Goal: Task Accomplishment & Management: Manage account settings

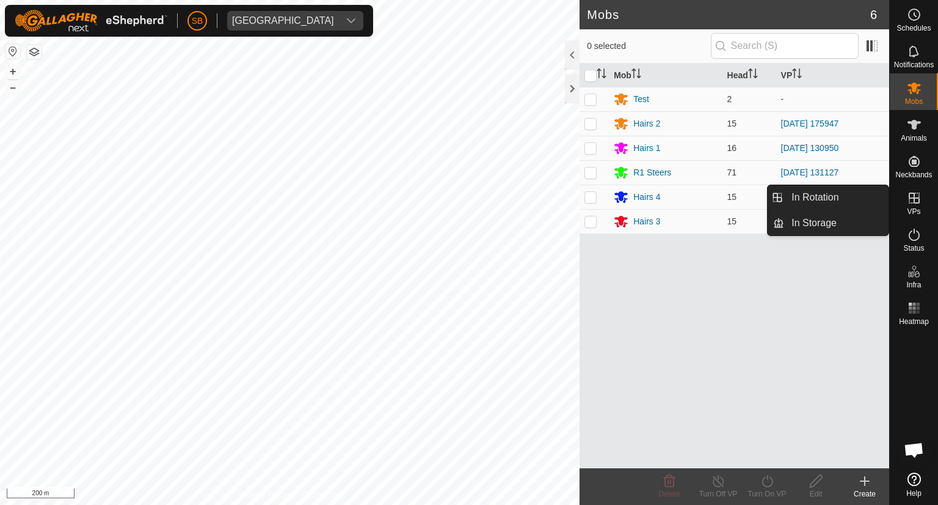
click at [916, 200] on icon at bounding box center [914, 198] width 15 height 15
click at [828, 196] on link "In Rotation" at bounding box center [836, 197] width 104 height 24
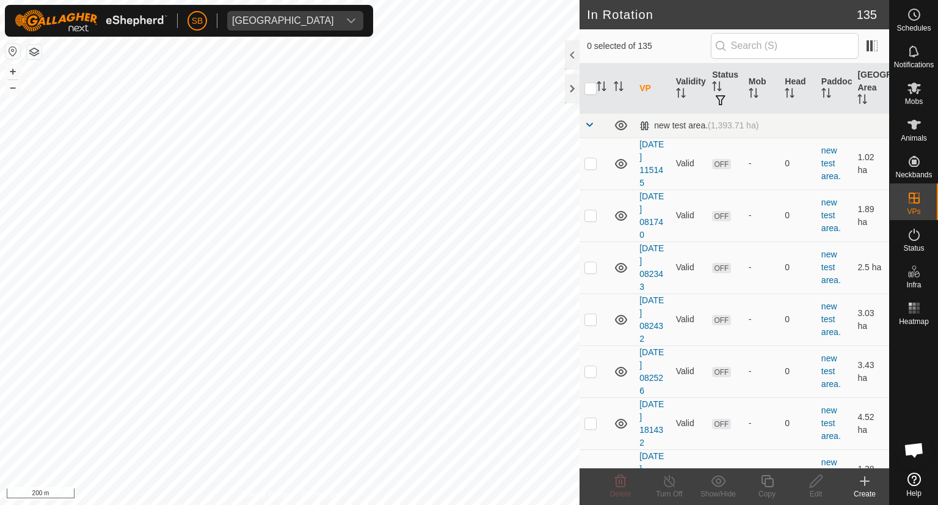
click at [865, 481] on icon at bounding box center [865, 481] width 9 height 0
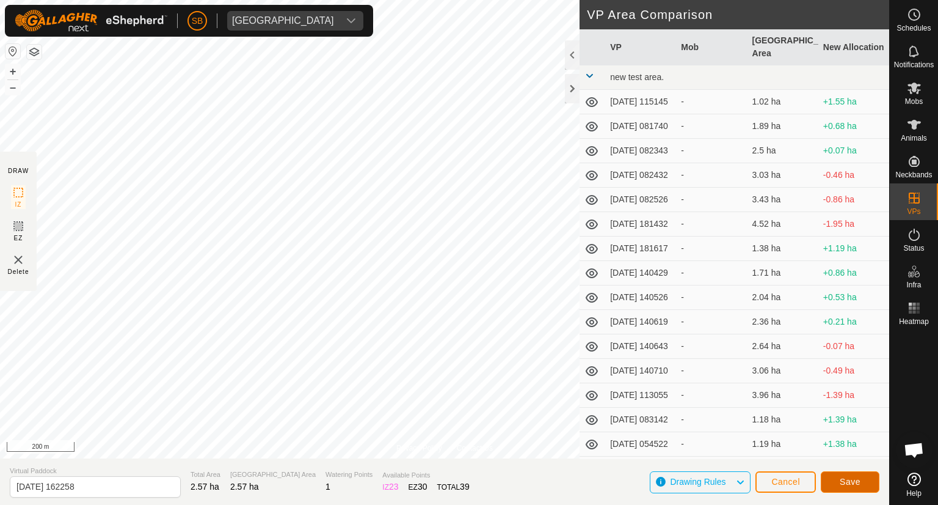
click at [850, 479] on span "Save" at bounding box center [850, 482] width 21 height 10
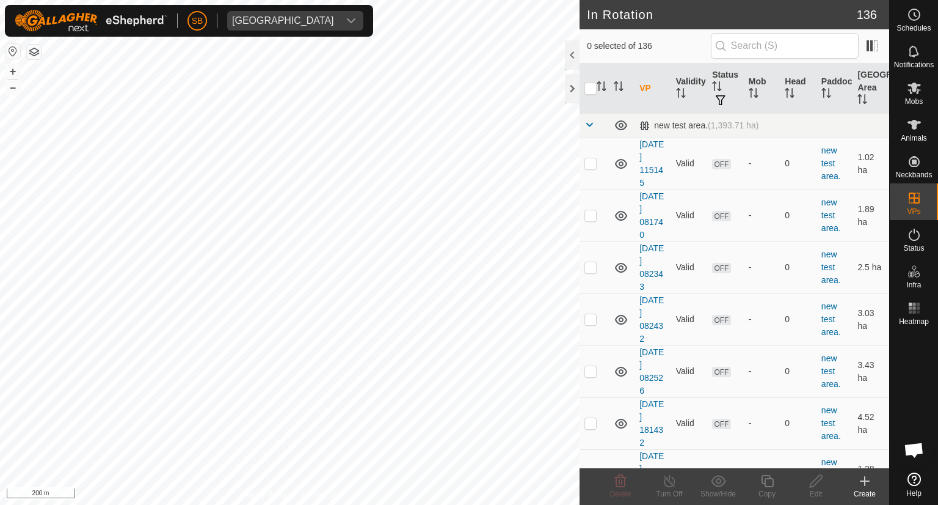
click at [863, 481] on icon at bounding box center [865, 481] width 9 height 0
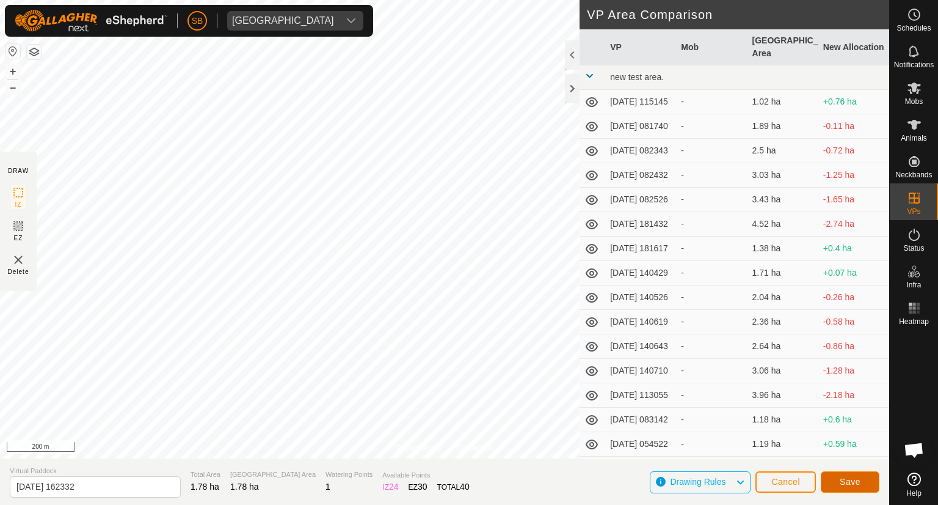
click at [860, 483] on span "Save" at bounding box center [850, 482] width 21 height 10
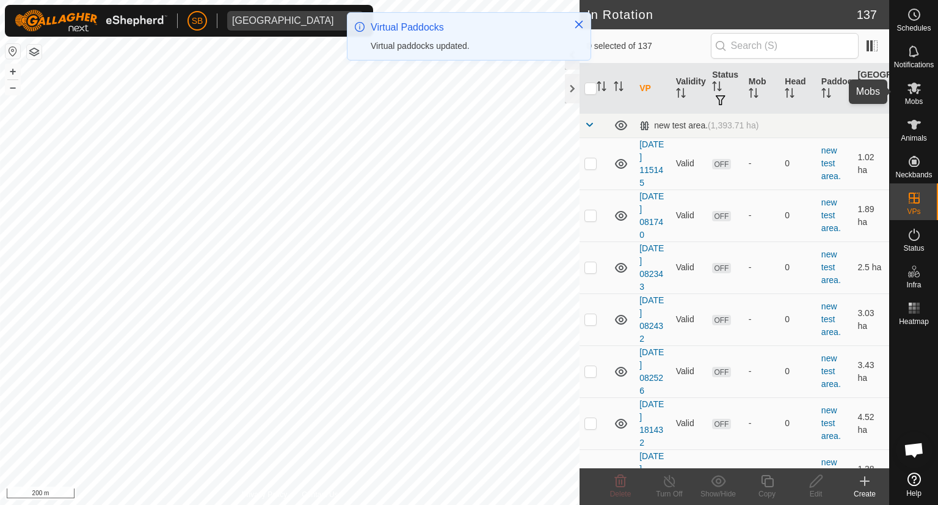
click at [913, 91] on icon at bounding box center [914, 88] width 13 height 12
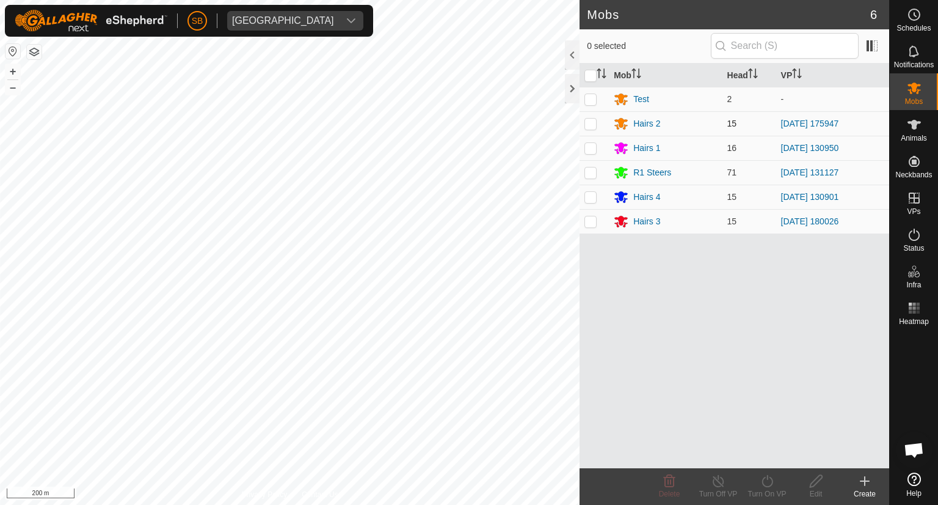
click at [593, 122] on p-checkbox at bounding box center [591, 124] width 12 height 10
checkbox input "true"
click at [768, 479] on icon at bounding box center [767, 480] width 15 height 15
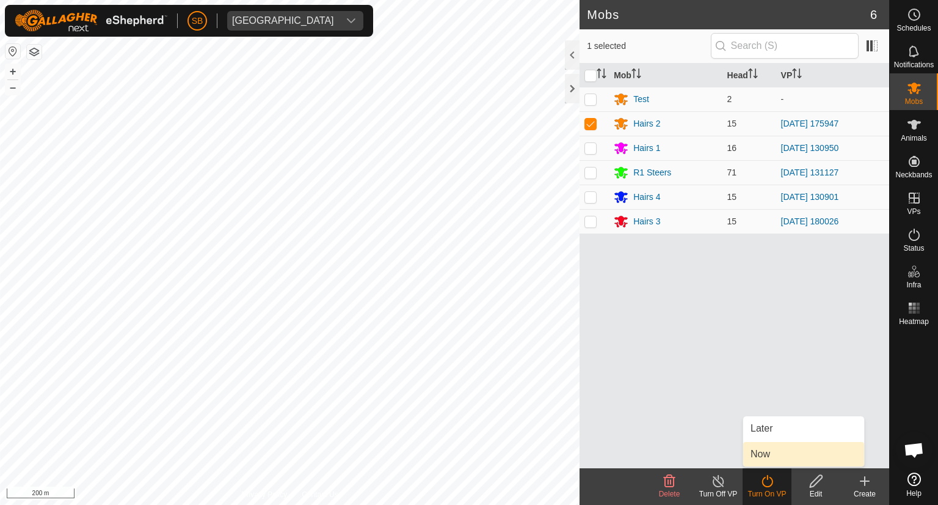
click at [770, 455] on link "Now" at bounding box center [804, 454] width 121 height 24
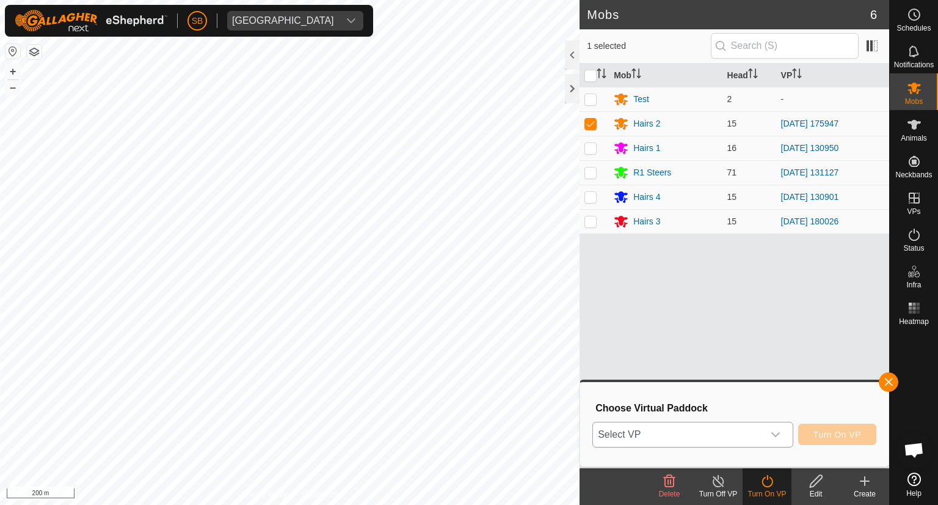
click at [775, 434] on icon "dropdown trigger" at bounding box center [776, 434] width 9 height 5
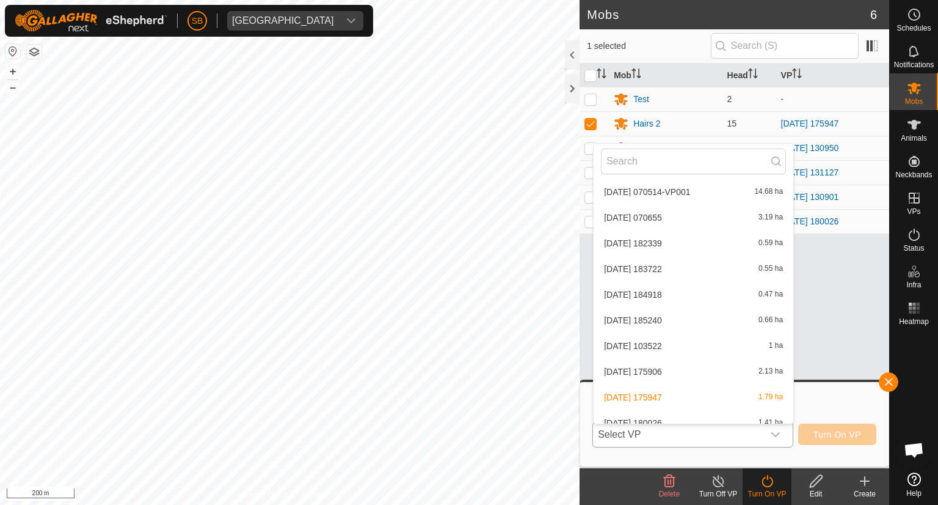
scroll to position [3298, 0]
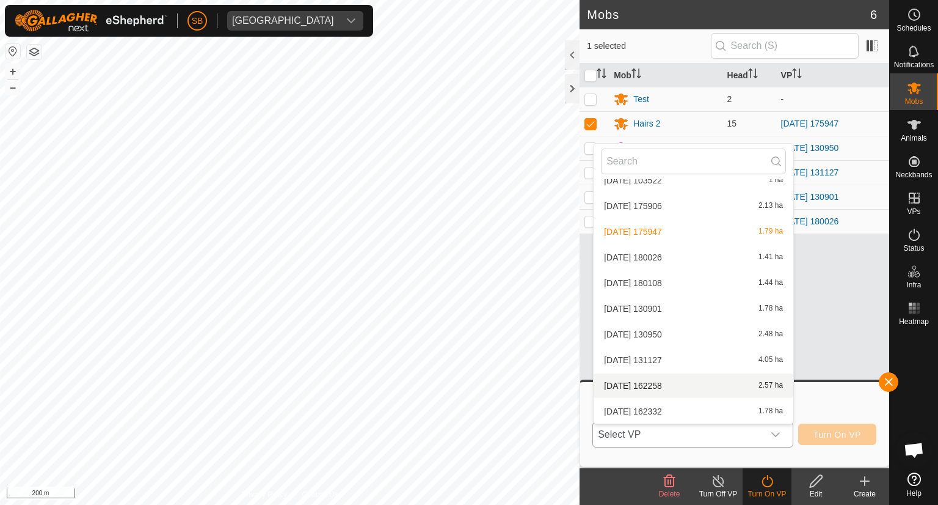
click at [672, 384] on li "[DATE] 162258 2.57 ha" at bounding box center [694, 385] width 200 height 24
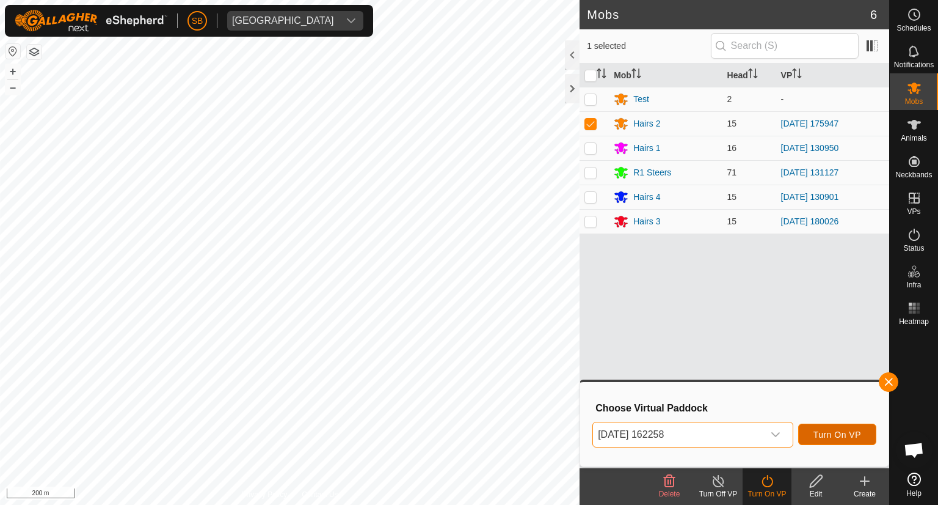
click at [831, 432] on span "Turn On VP" at bounding box center [838, 435] width 48 height 10
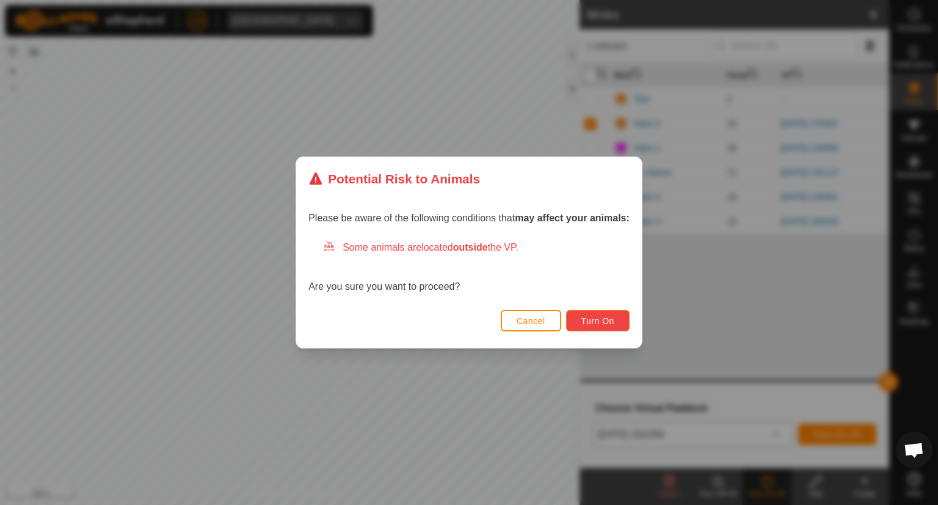
click at [613, 323] on span "Turn On" at bounding box center [598, 321] width 33 height 10
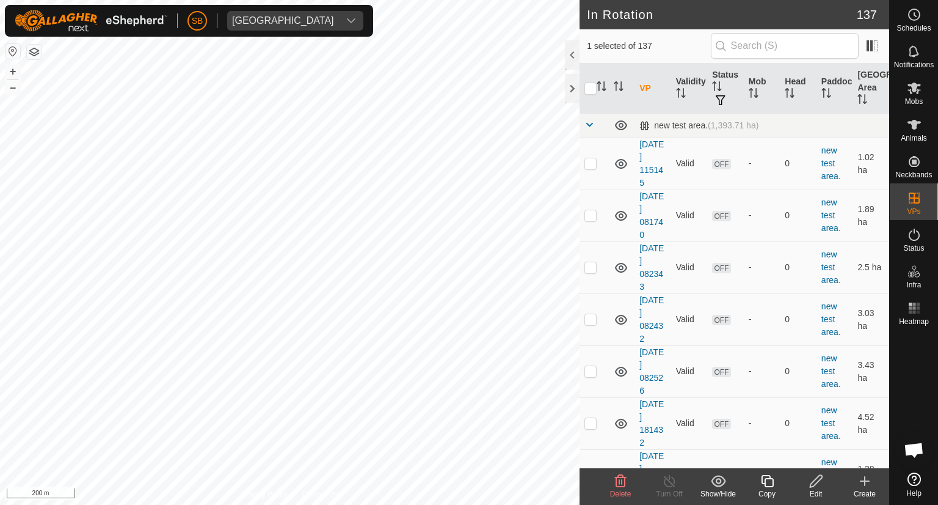
click at [624, 481] on icon at bounding box center [620, 480] width 15 height 15
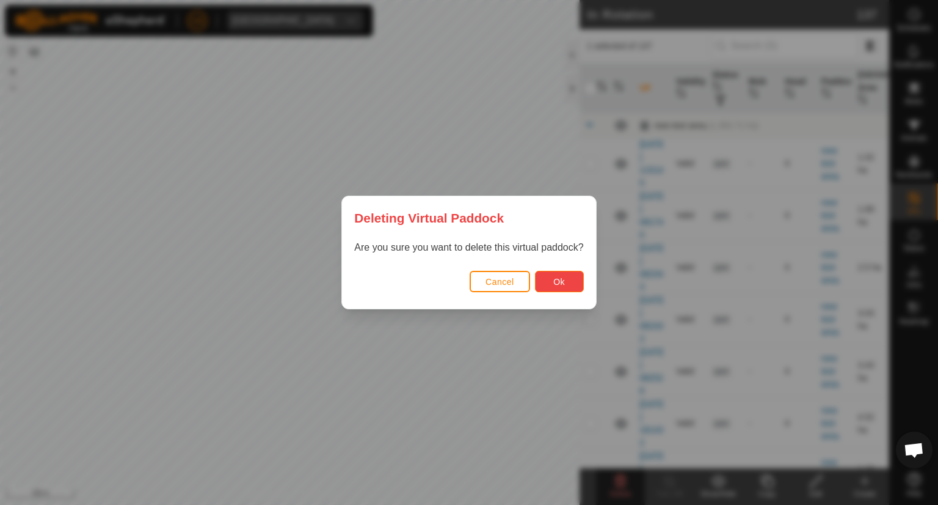
click at [555, 279] on span "Ok" at bounding box center [560, 282] width 12 height 10
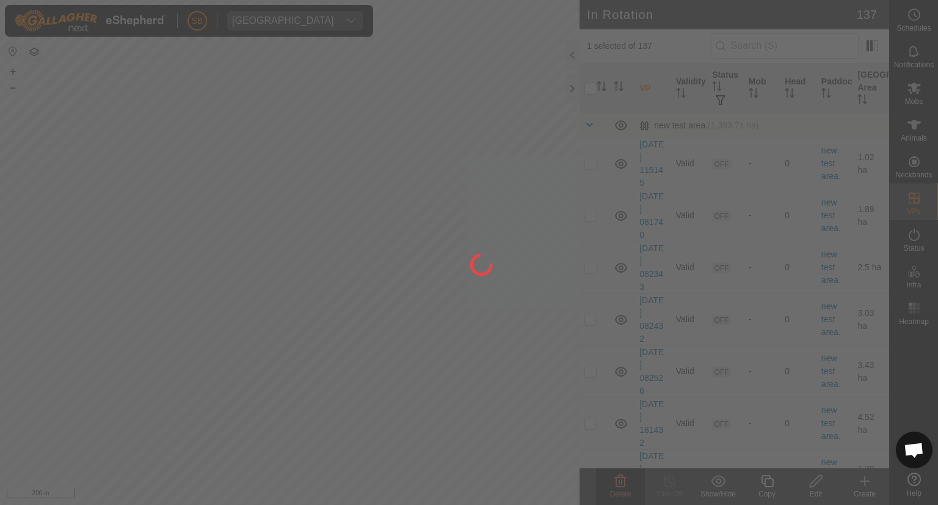
checkbox input "false"
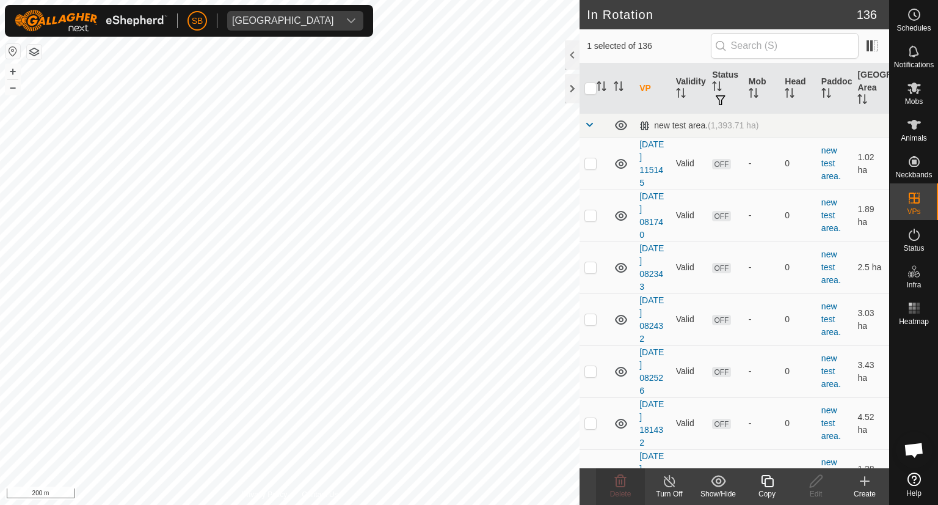
checkbox input "false"
click at [624, 490] on span "Delete" at bounding box center [620, 493] width 21 height 9
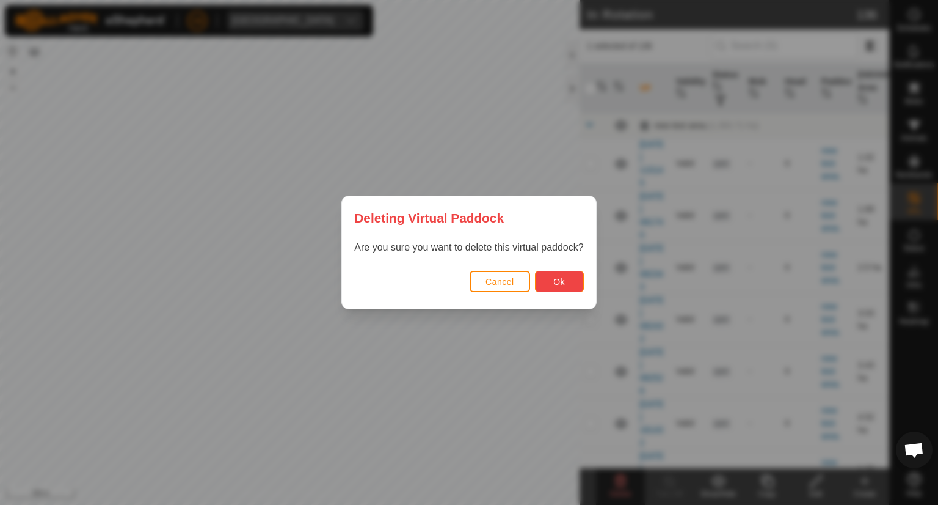
click at [563, 287] on button "Ok" at bounding box center [559, 281] width 49 height 21
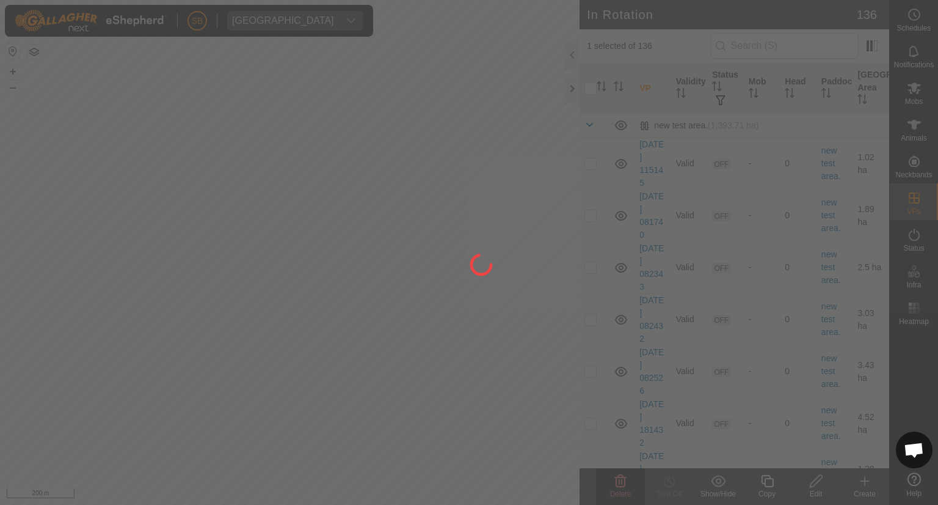
checkbox input "false"
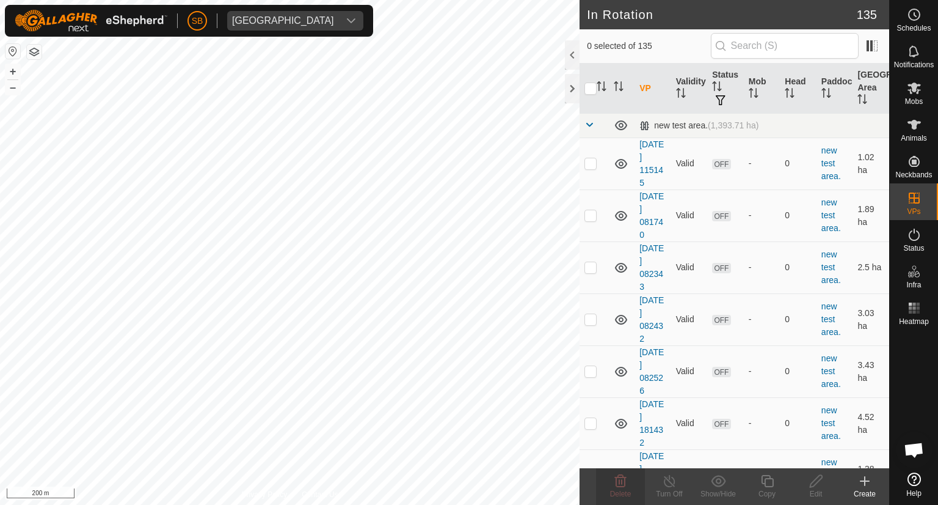
checkbox input "true"
checkbox input "false"
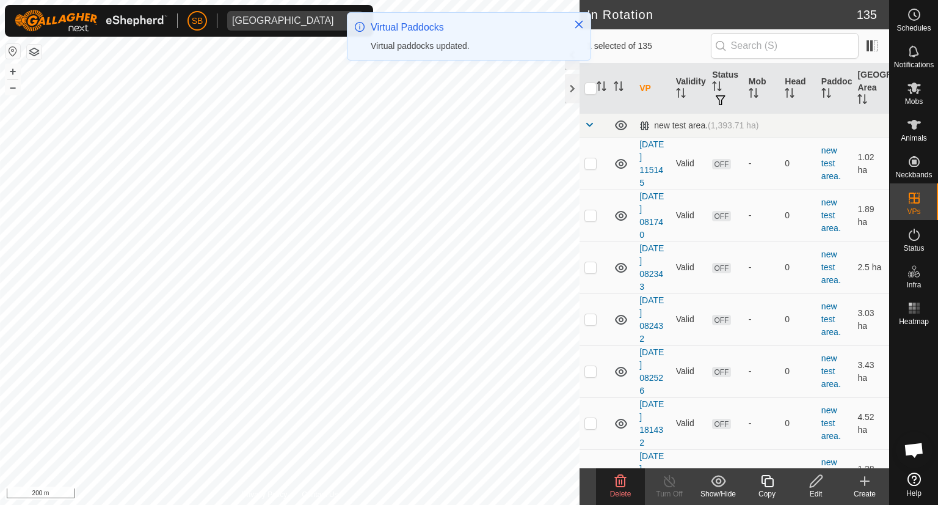
click at [624, 480] on icon at bounding box center [621, 481] width 12 height 12
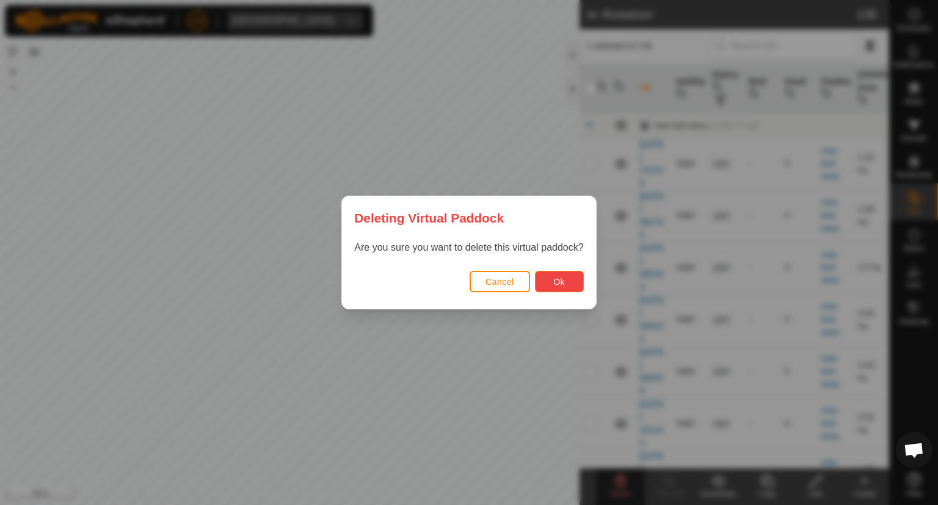
click at [572, 277] on button "Ok" at bounding box center [559, 281] width 49 height 21
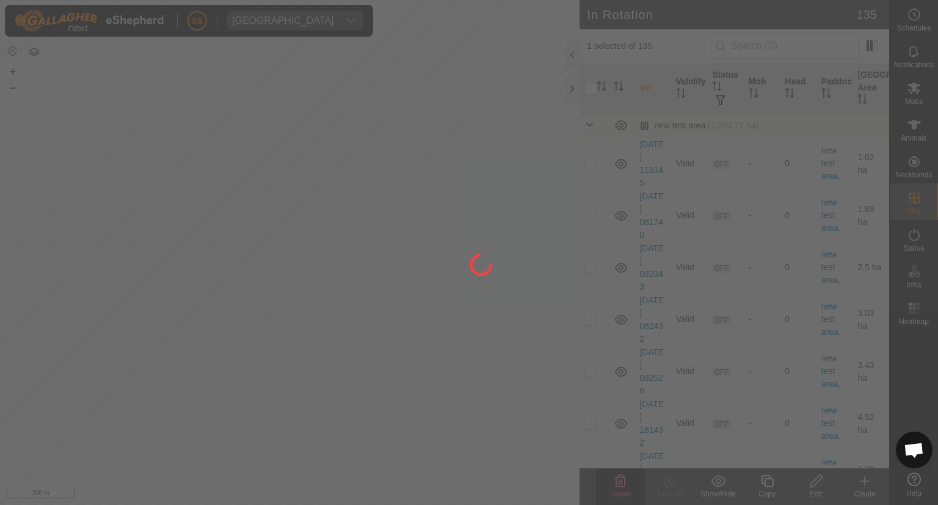
checkbox input "false"
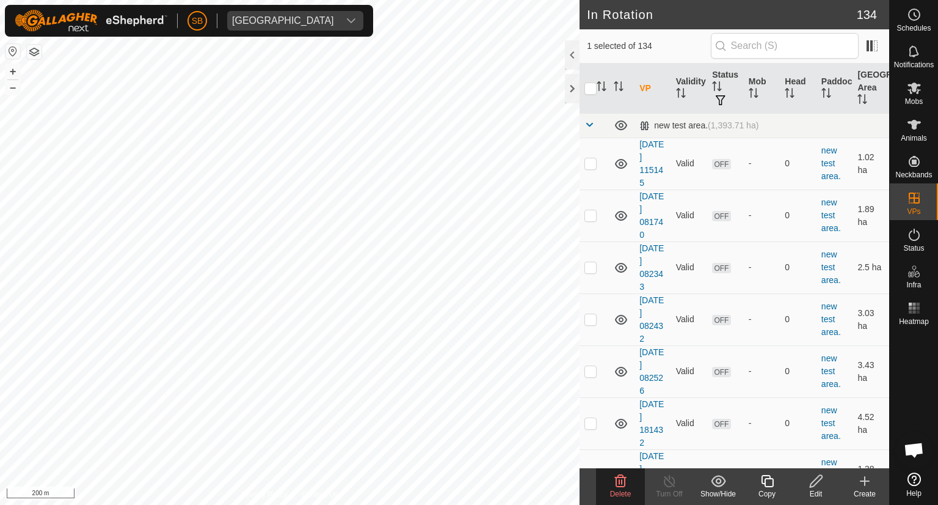
click at [618, 480] on icon at bounding box center [620, 480] width 15 height 15
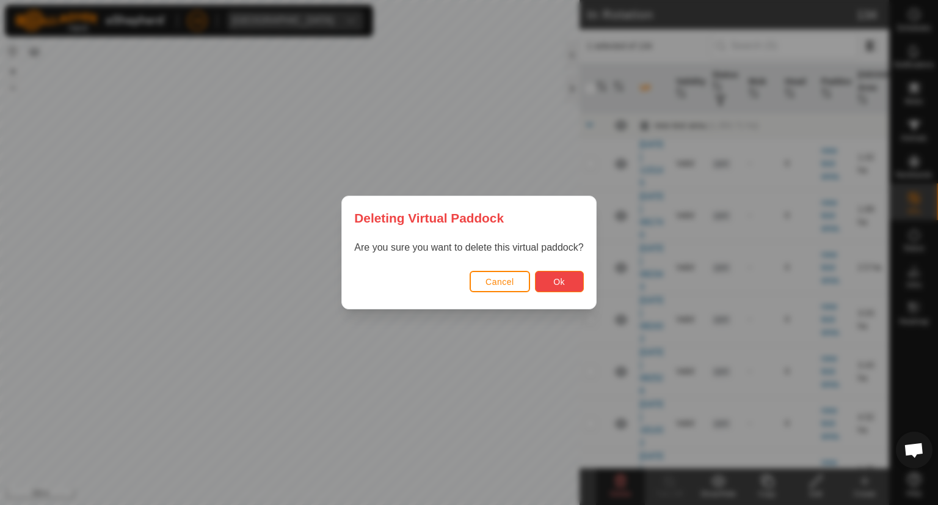
click at [546, 278] on button "Ok" at bounding box center [559, 281] width 49 height 21
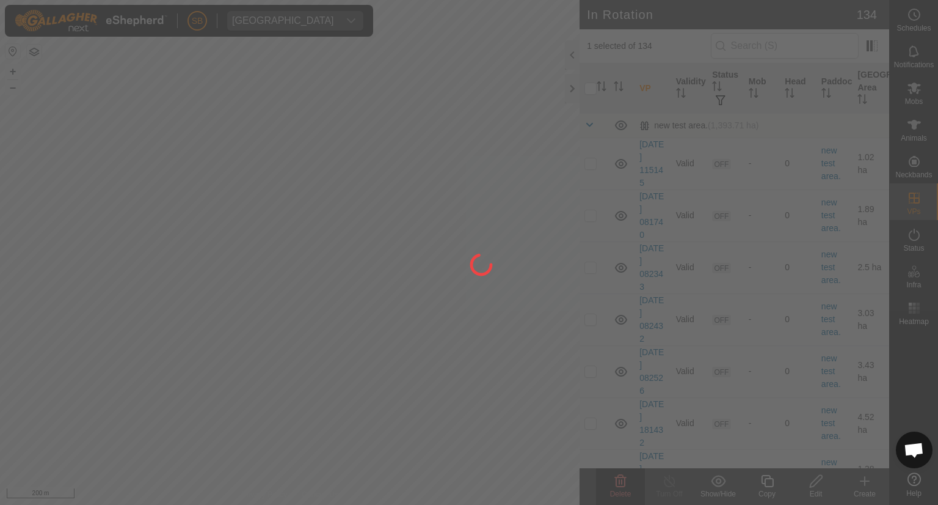
checkbox input "false"
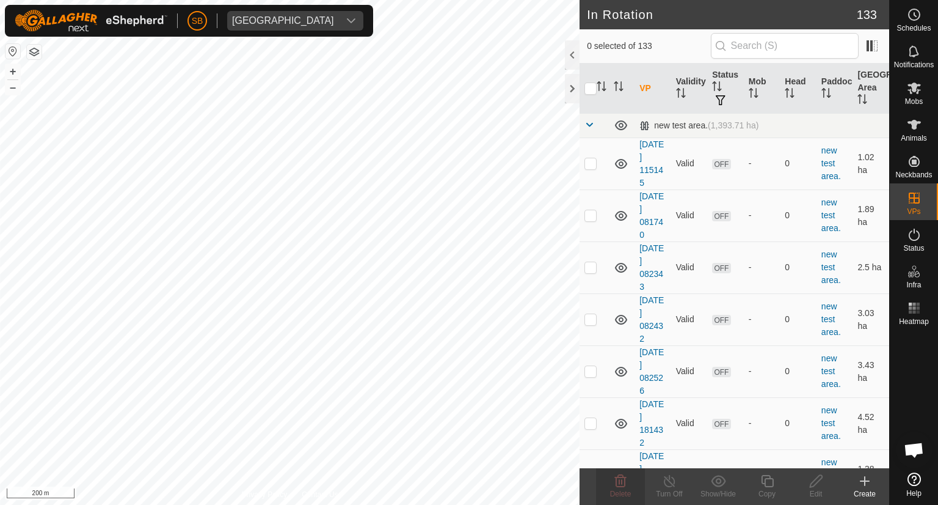
checkbox input "true"
checkbox input "false"
checkbox input "true"
checkbox input "false"
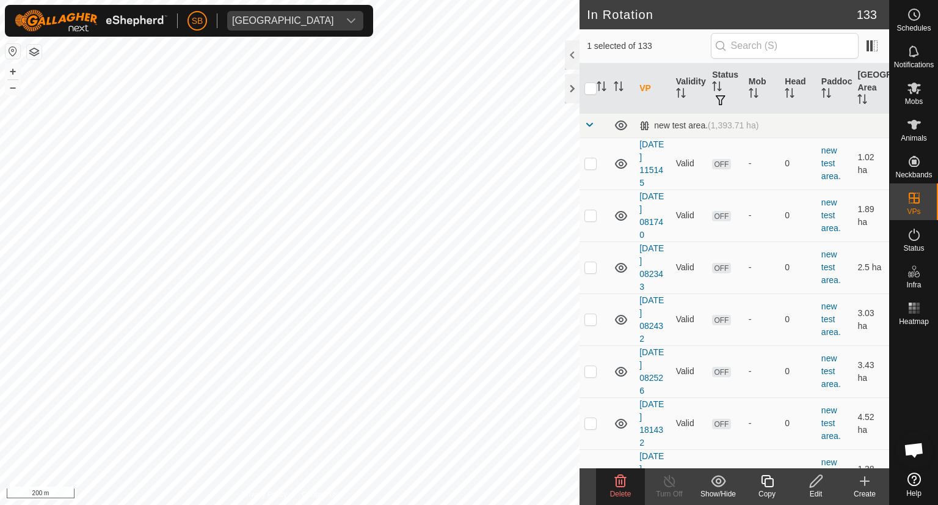
checkbox input "true"
checkbox input "false"
checkbox input "true"
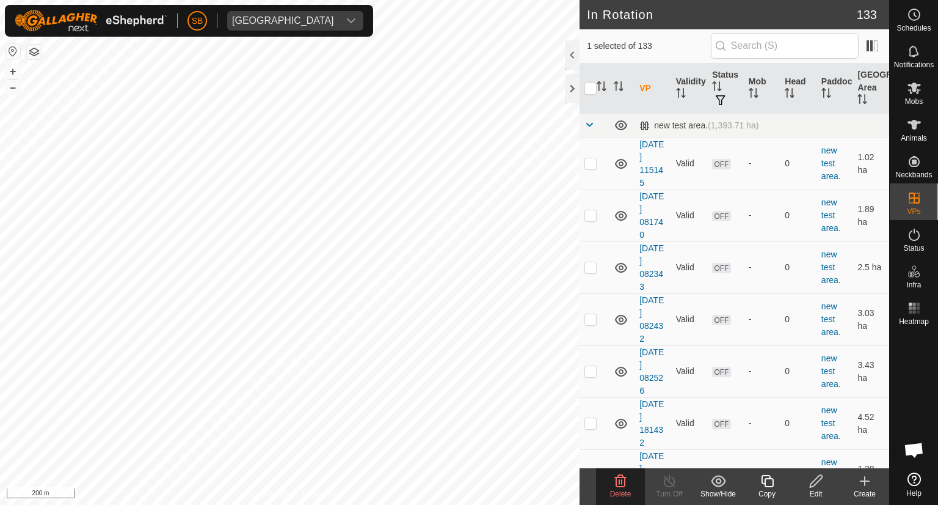
checkbox input "false"
click at [622, 480] on icon at bounding box center [621, 481] width 12 height 12
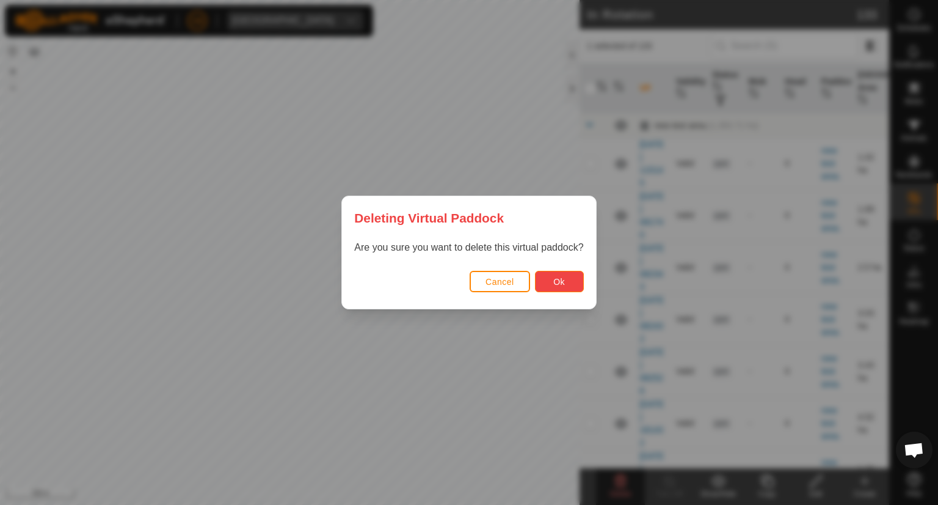
click at [557, 283] on span "Ok" at bounding box center [560, 282] width 12 height 10
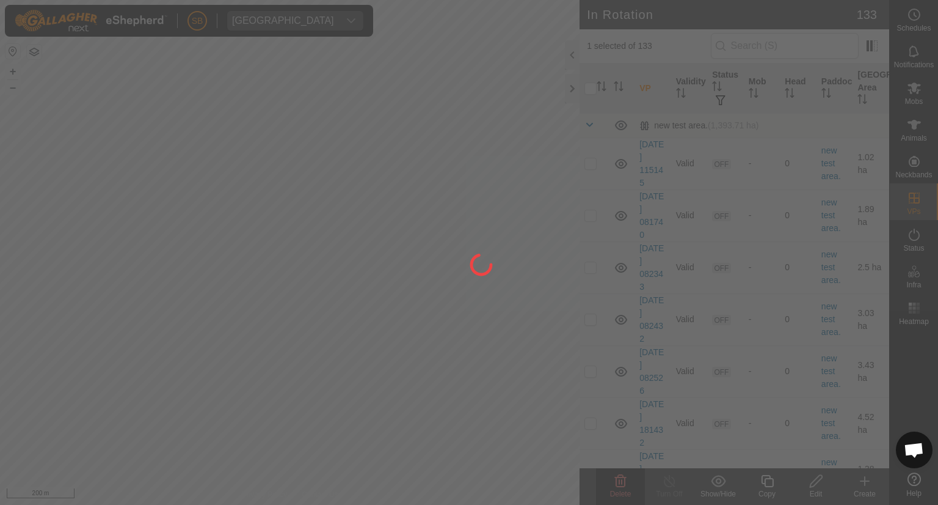
checkbox input "false"
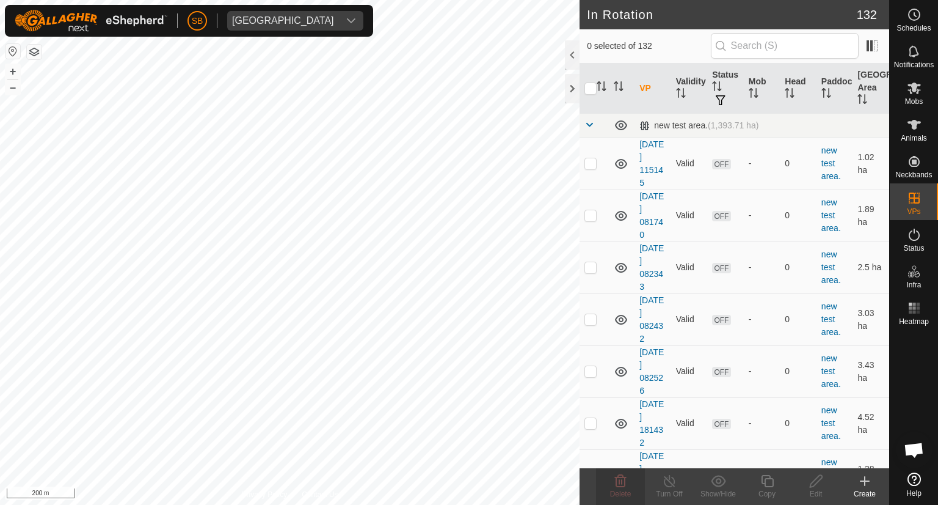
checkbox input "true"
click at [623, 483] on icon at bounding box center [620, 480] width 15 height 15
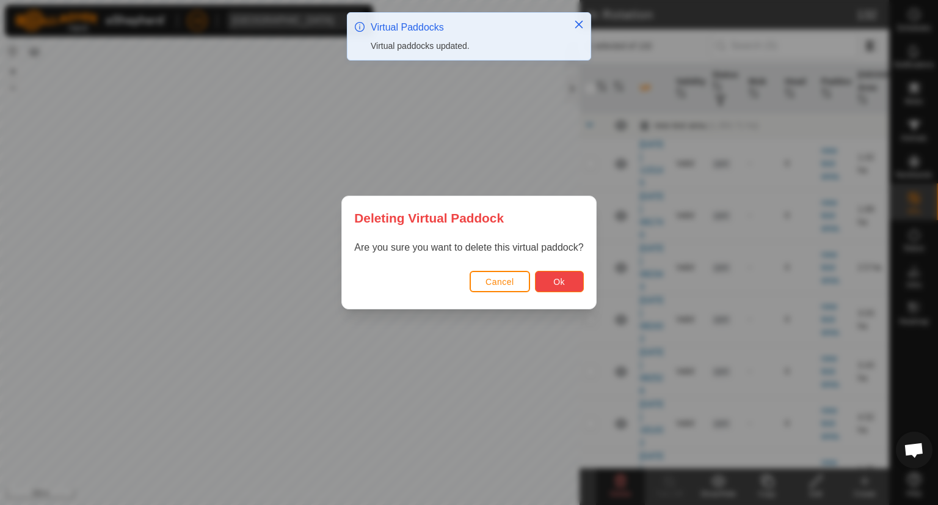
click at [558, 279] on span "Ok" at bounding box center [560, 282] width 12 height 10
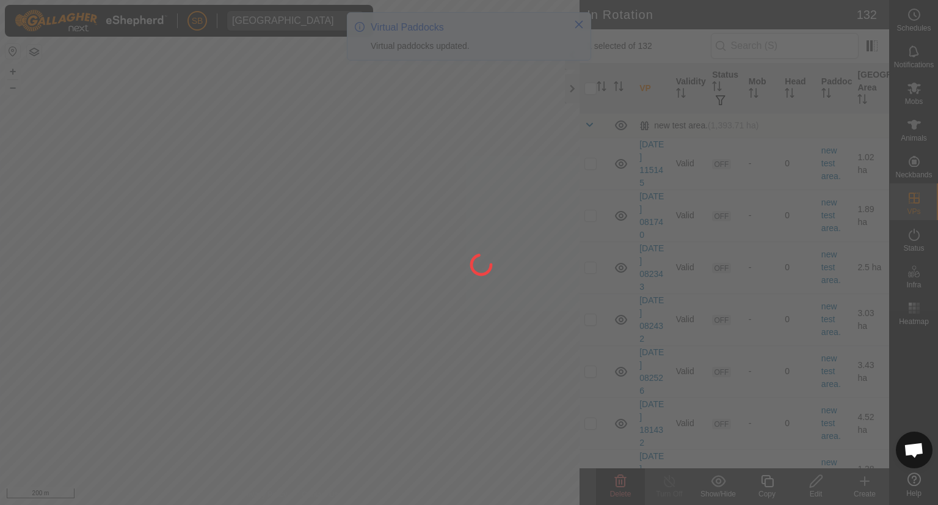
checkbox input "false"
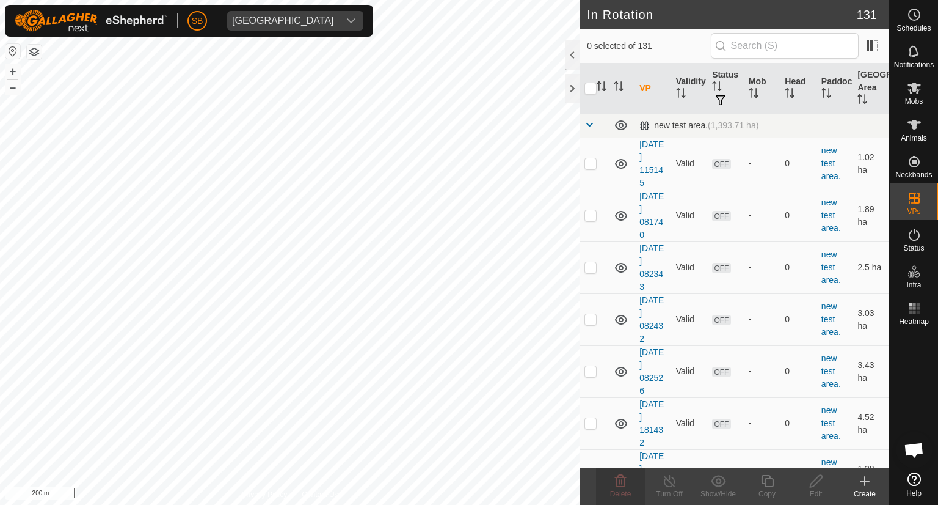
checkbox input "true"
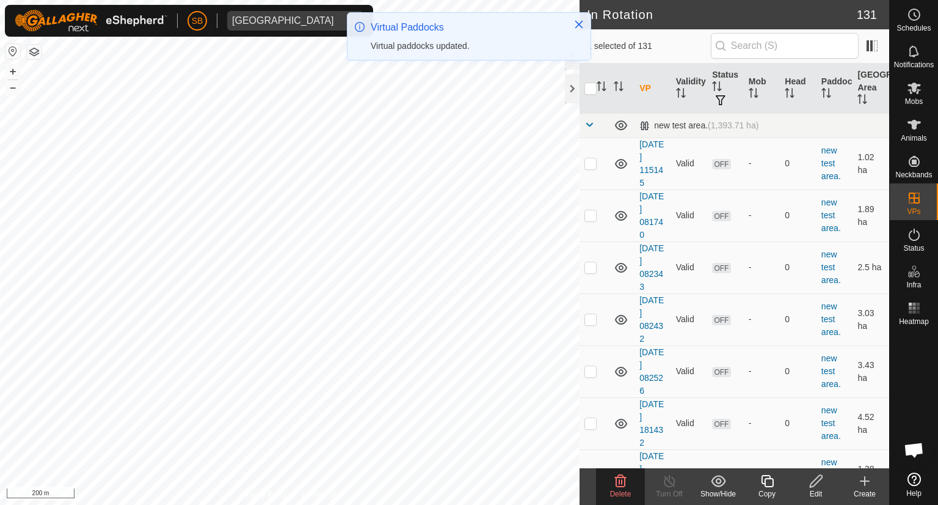
click at [622, 477] on icon at bounding box center [620, 480] width 15 height 15
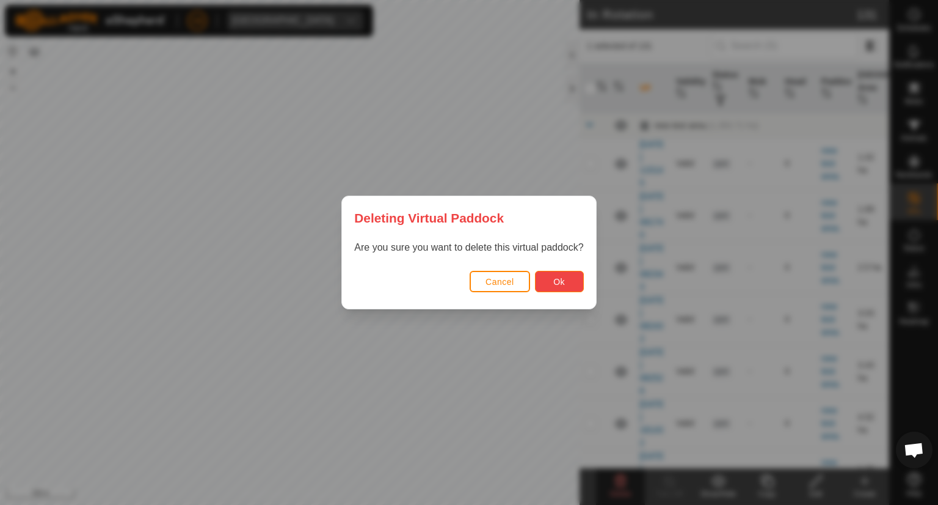
click at [565, 278] on button "Ok" at bounding box center [559, 281] width 49 height 21
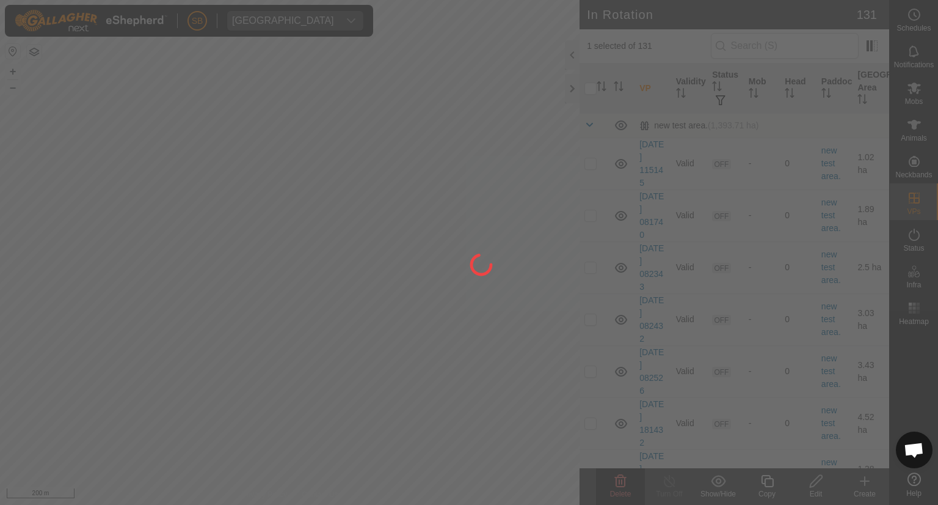
checkbox input "false"
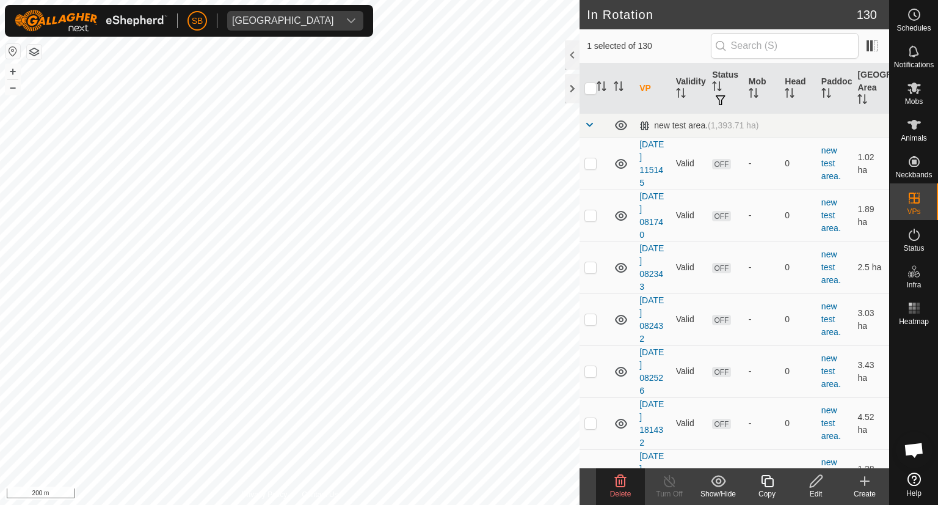
click at [619, 485] on icon at bounding box center [621, 481] width 12 height 12
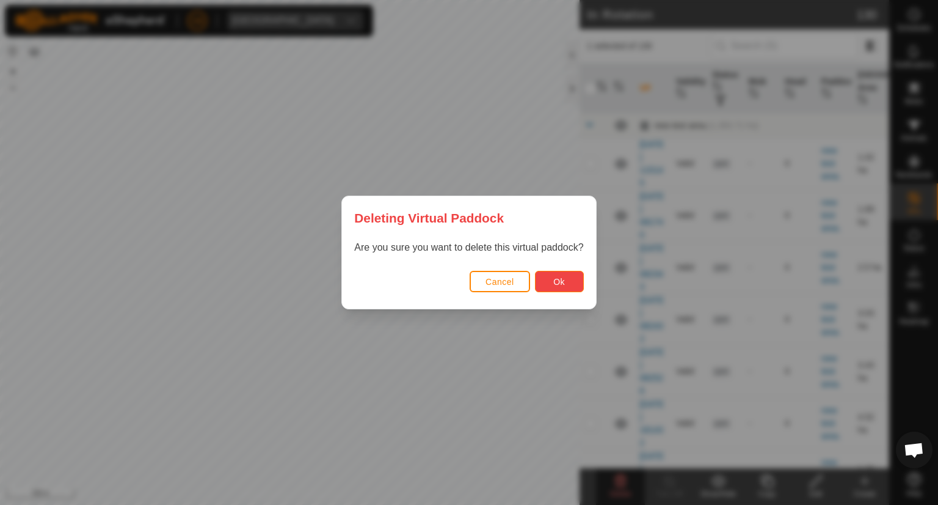
click at [560, 283] on span "Ok" at bounding box center [560, 282] width 12 height 10
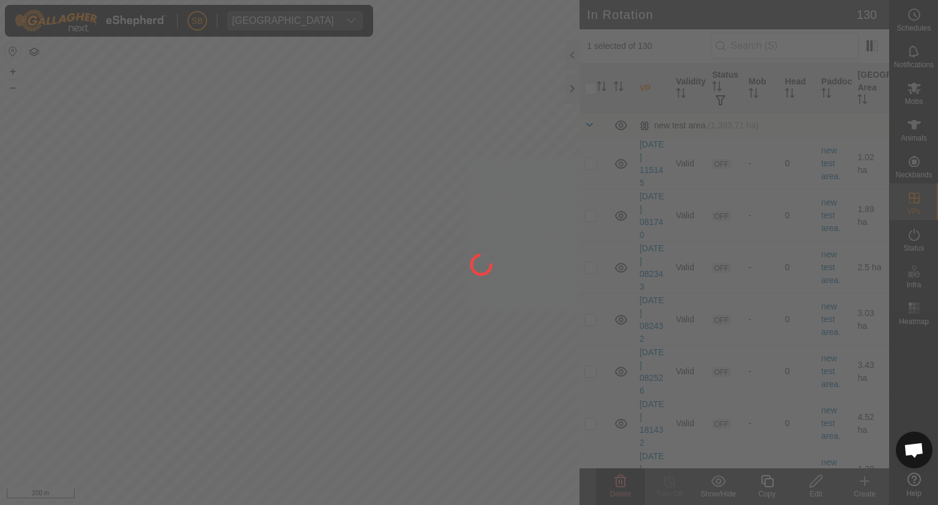
checkbox input "false"
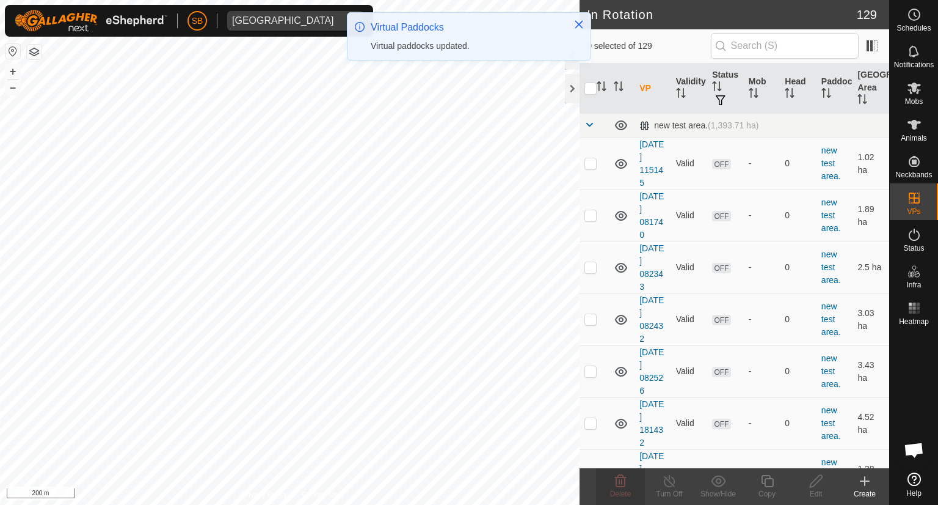
checkbox input "true"
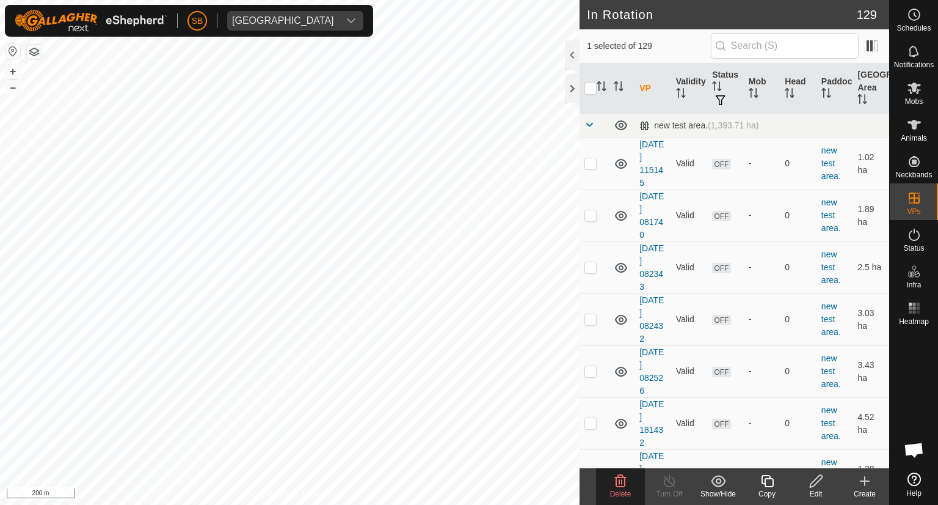
click at [623, 483] on icon at bounding box center [620, 480] width 15 height 15
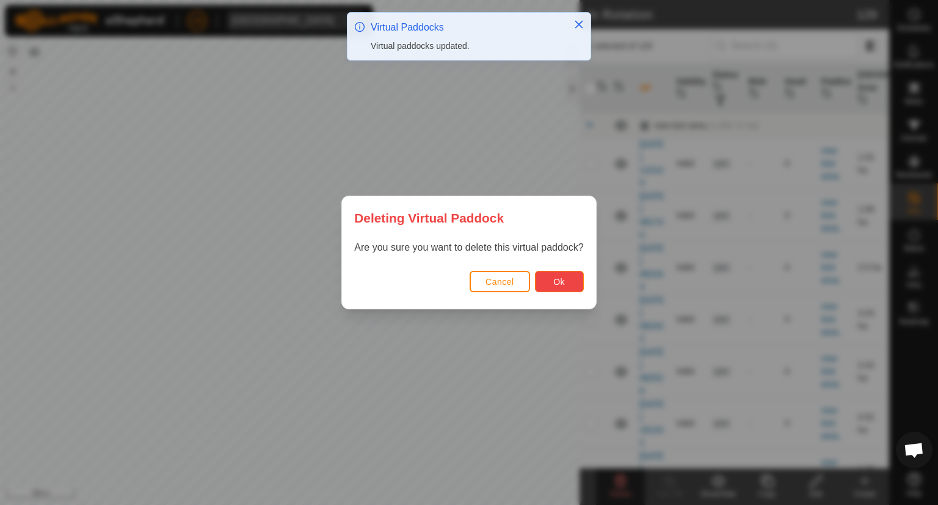
click at [557, 279] on span "Ok" at bounding box center [560, 282] width 12 height 10
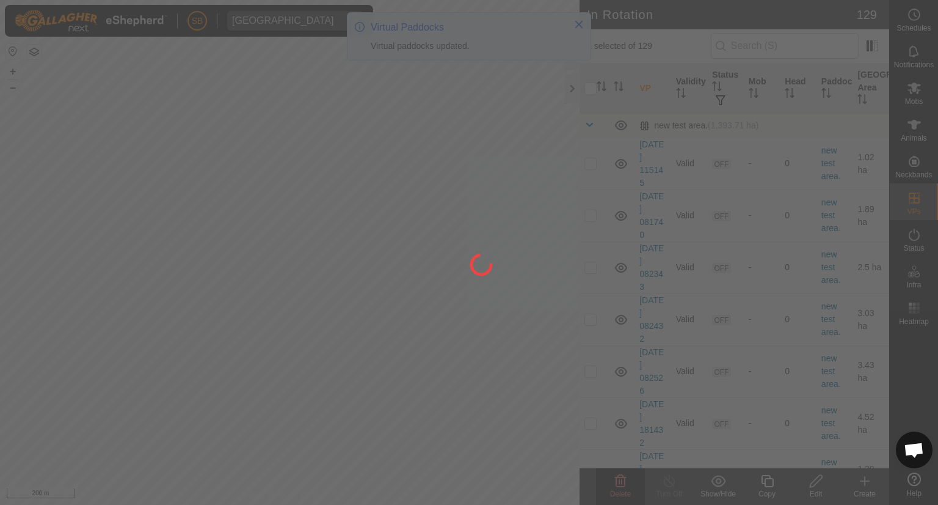
checkbox input "false"
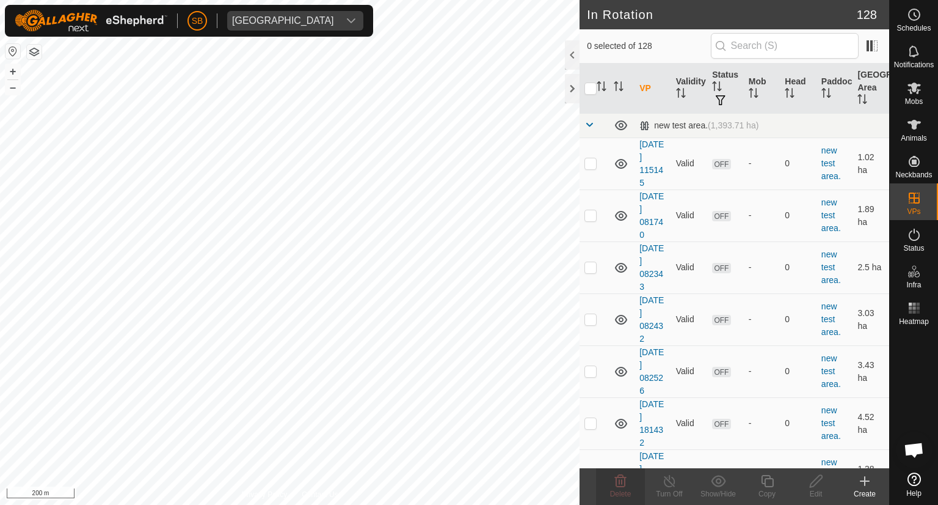
checkbox input "true"
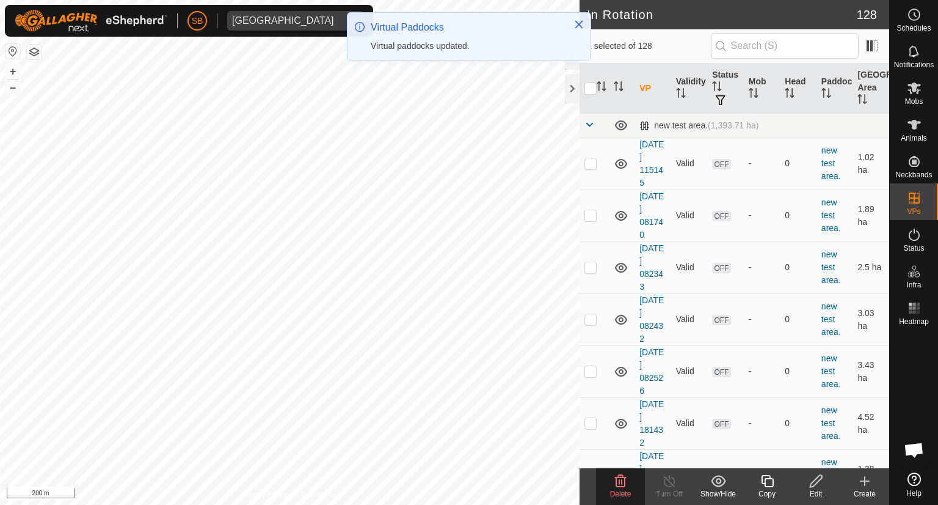
click at [620, 477] on icon at bounding box center [620, 480] width 15 height 15
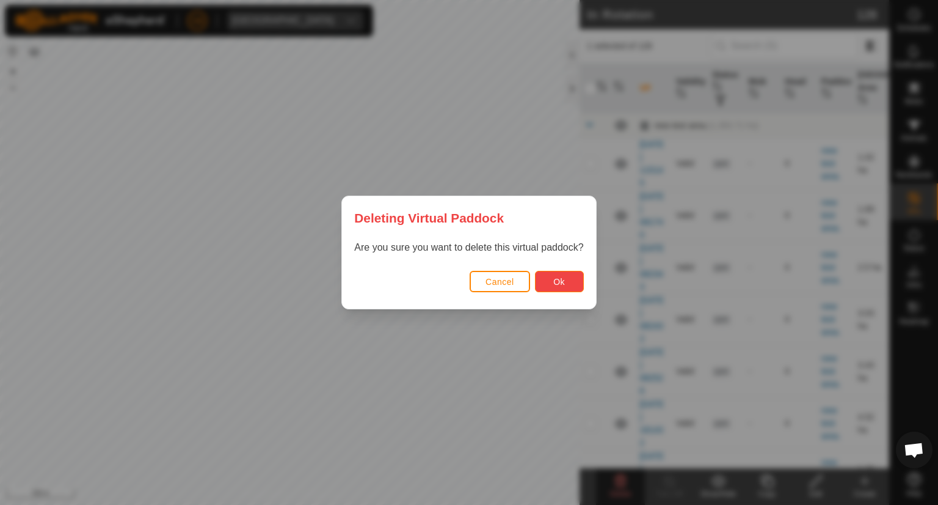
click at [554, 282] on span "Ok" at bounding box center [560, 282] width 12 height 10
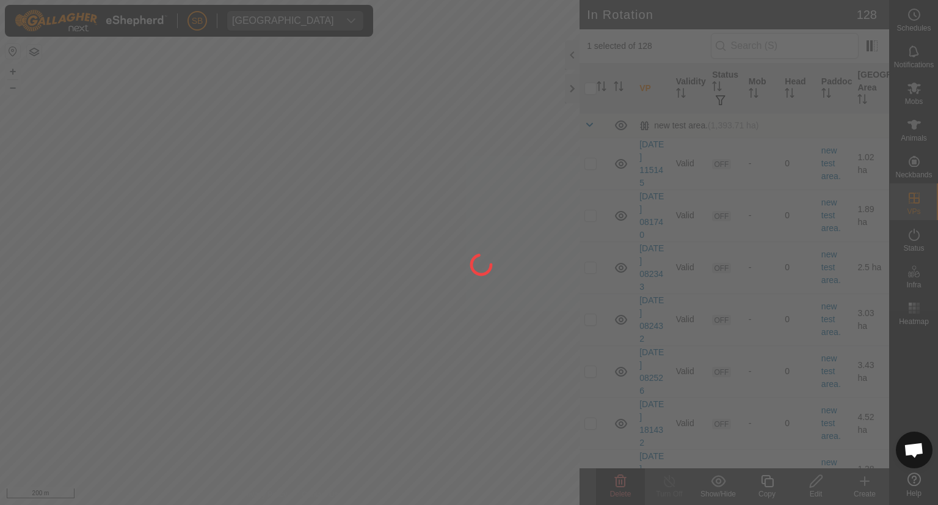
checkbox input "false"
